Goal: Find specific page/section: Find specific page/section

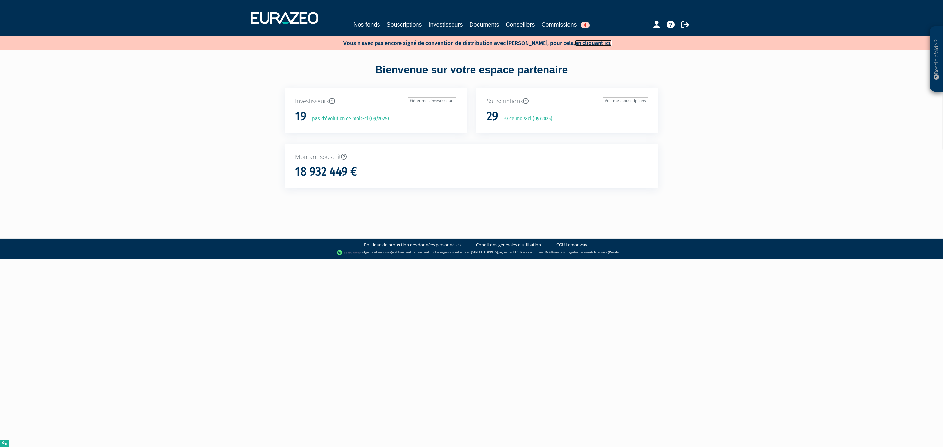
click at [592, 40] on link "en cliquant ici." at bounding box center [593, 43] width 37 height 7
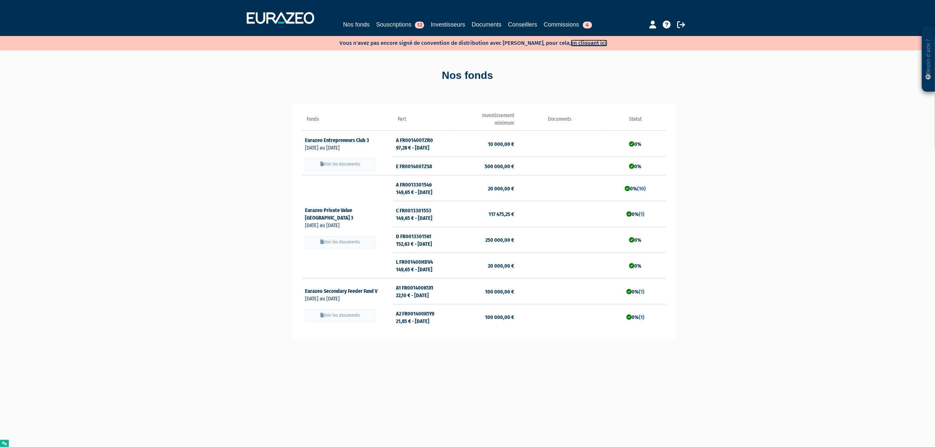
click at [588, 42] on link "en cliquant ici." at bounding box center [589, 43] width 37 height 7
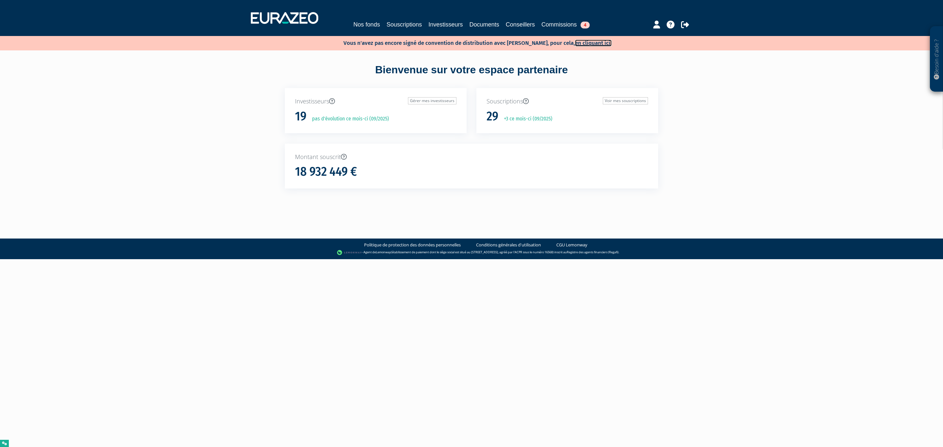
click at [583, 43] on link "en cliquant ici." at bounding box center [593, 43] width 37 height 7
